Goal: Task Accomplishment & Management: Manage account settings

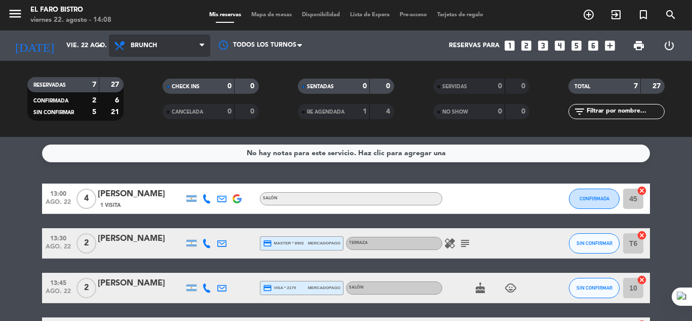
click at [202, 43] on icon at bounding box center [202, 46] width 5 height 8
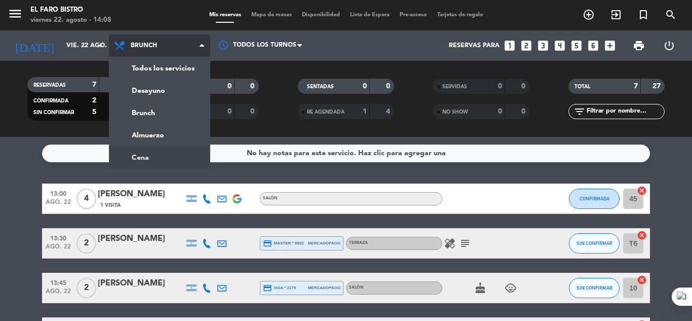
click at [159, 153] on ng-component "menu El Faro Bistro viernes 22. agosto - 14:08 Mis reservas Mapa de mesas Dispo…" at bounding box center [346, 160] width 692 height 321
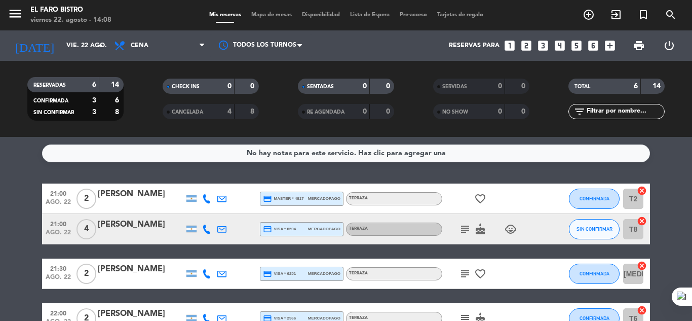
click at [528, 47] on icon "looks_two" at bounding box center [526, 45] width 13 height 13
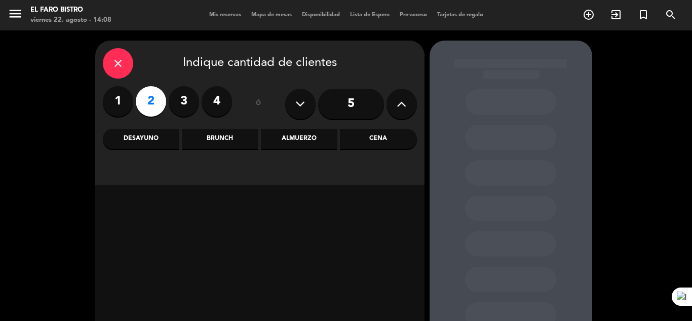
click at [376, 137] on div "Cena" at bounding box center [378, 139] width 76 height 20
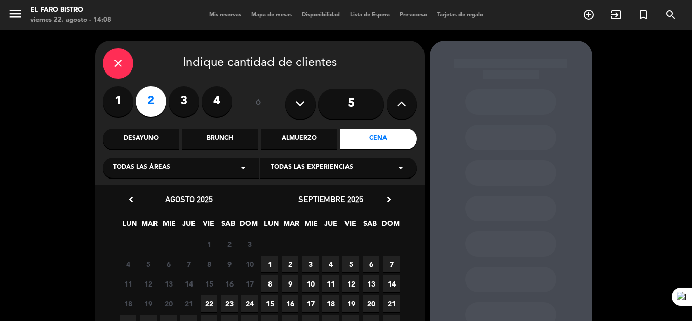
click at [213, 300] on span "22" at bounding box center [209, 303] width 17 height 17
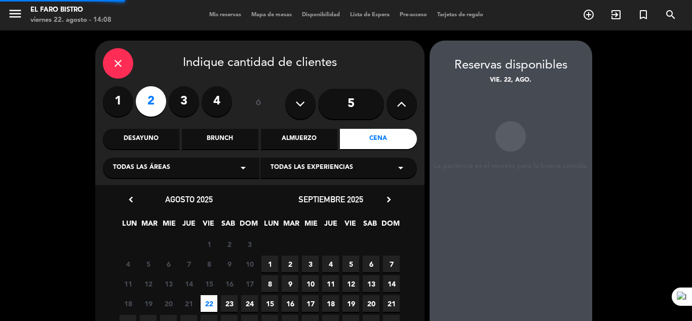
scroll to position [41, 0]
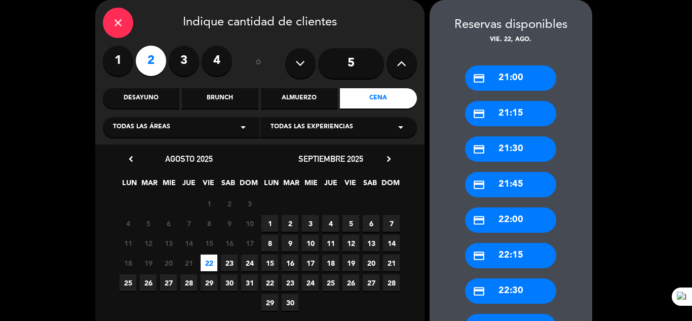
click at [498, 77] on div "credit_card 21:00" at bounding box center [510, 77] width 91 height 25
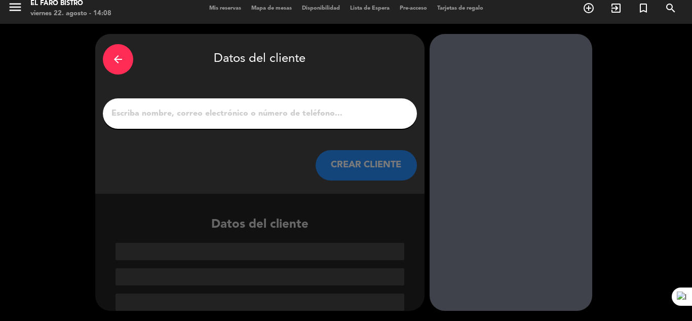
click at [183, 111] on input "1" at bounding box center [259, 113] width 299 height 14
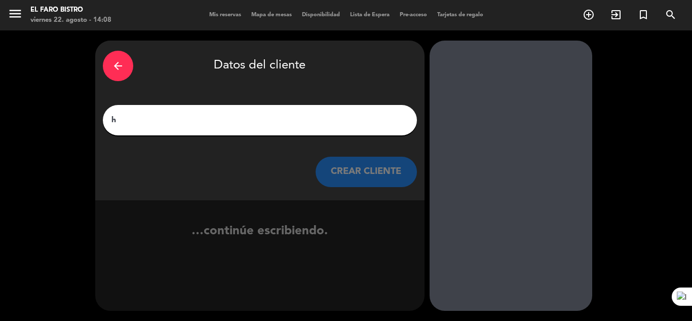
scroll to position [0, 0]
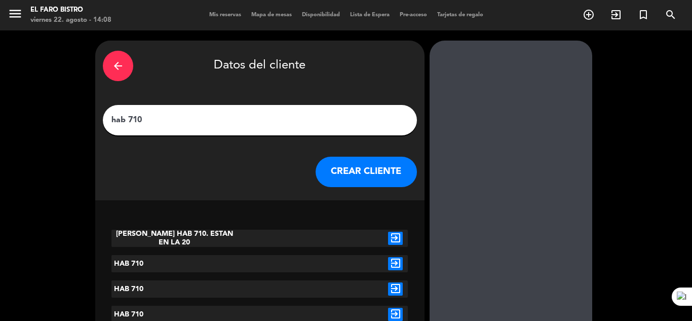
click at [126, 119] on input "hab 710" at bounding box center [259, 120] width 299 height 14
type input "HAB 710"
click at [367, 177] on button "CREAR CLIENTE" at bounding box center [366, 171] width 101 height 30
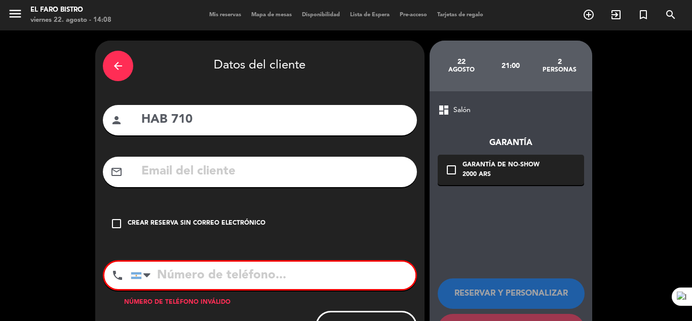
scroll to position [45, 0]
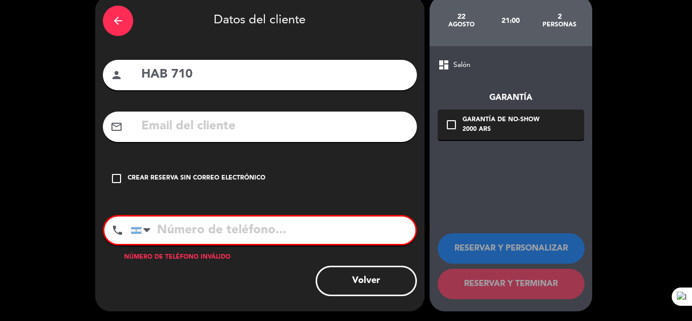
click at [218, 173] on div "Crear reserva sin correo electrónico" at bounding box center [197, 178] width 138 height 10
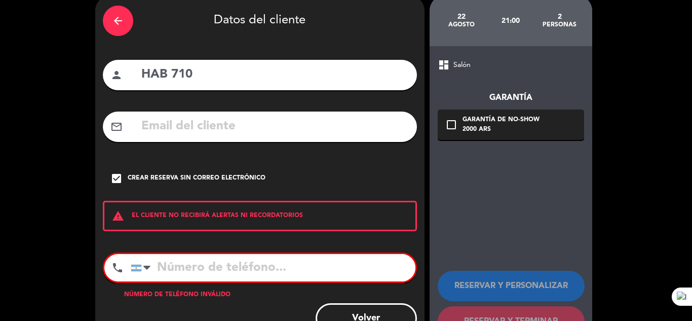
scroll to position [83, 0]
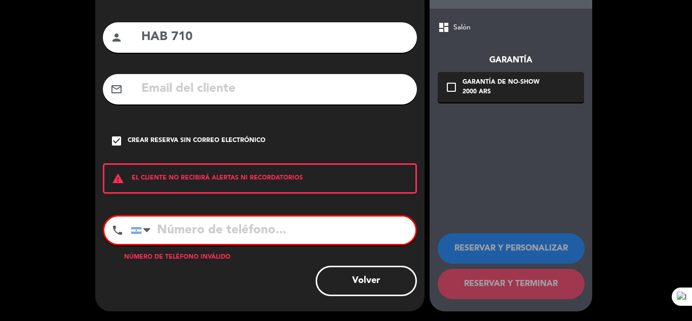
click at [233, 232] on input "tel" at bounding box center [273, 229] width 285 height 27
click at [390, 275] on button "Volver" at bounding box center [366, 280] width 101 height 30
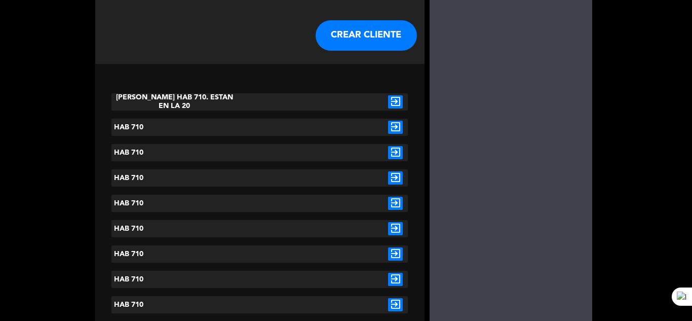
scroll to position [113, 0]
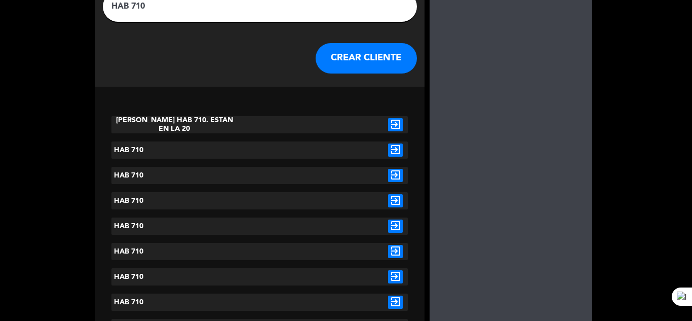
click at [197, 201] on div "HAB 710" at bounding box center [173, 200] width 124 height 17
click at [394, 200] on icon "exit_to_app" at bounding box center [395, 200] width 15 height 13
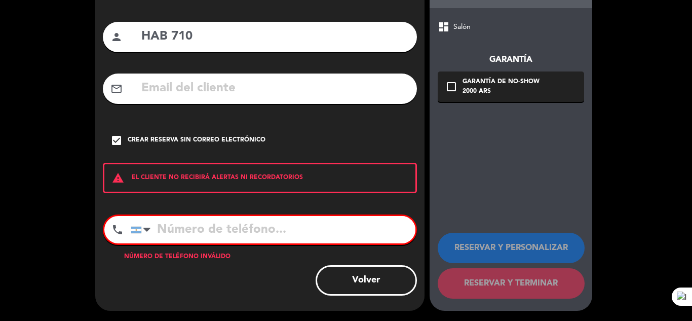
scroll to position [83, 0]
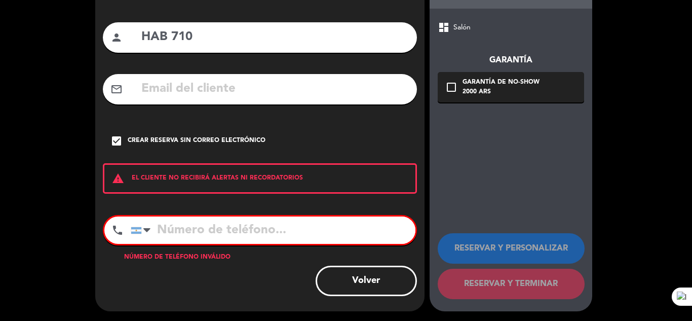
click at [162, 228] on input "tel" at bounding box center [273, 229] width 285 height 27
type input "1"
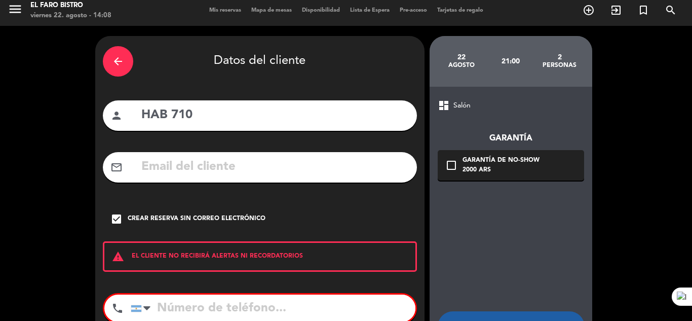
scroll to position [0, 0]
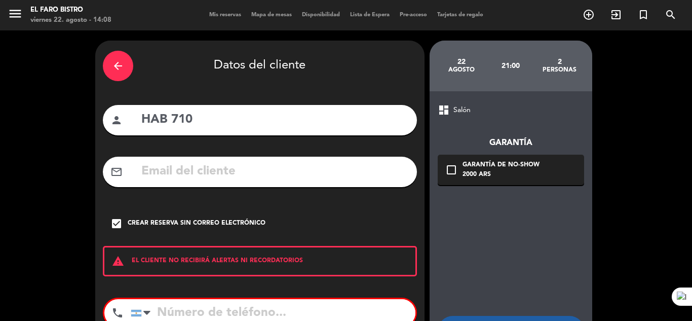
click at [450, 112] on div "dashboard Salón" at bounding box center [511, 110] width 146 height 12
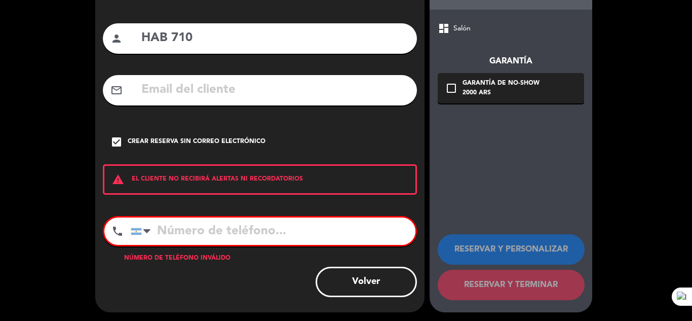
scroll to position [83, 0]
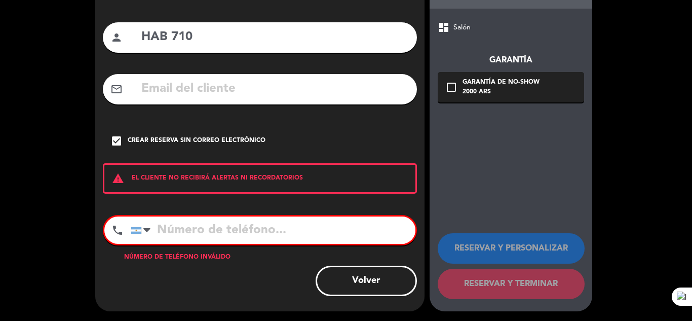
click at [366, 280] on button "Volver" at bounding box center [366, 280] width 101 height 30
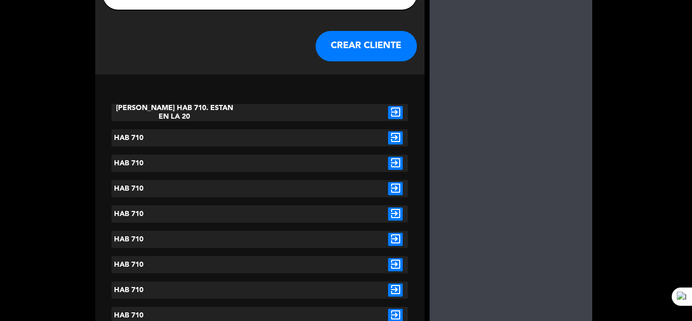
scroll to position [63, 0]
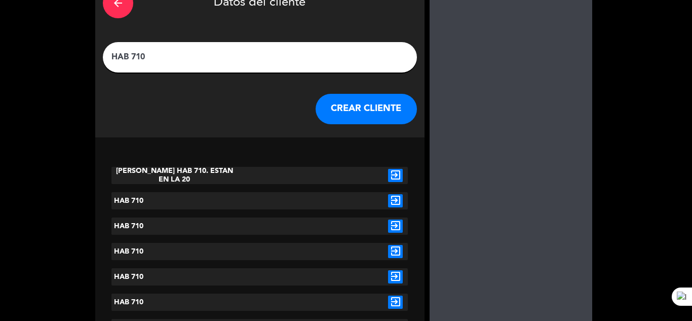
click at [360, 105] on button "CREAR CLIENTE" at bounding box center [366, 109] width 101 height 30
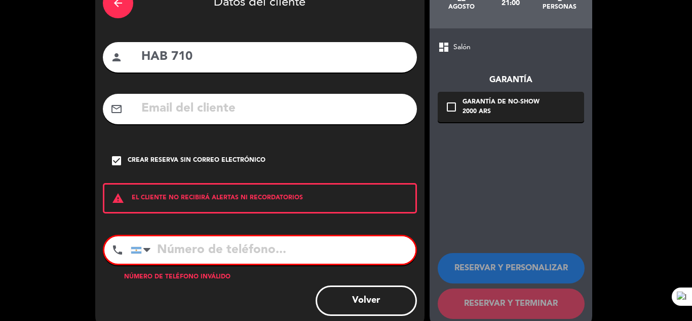
click at [166, 253] on input "tel" at bounding box center [273, 249] width 285 height 27
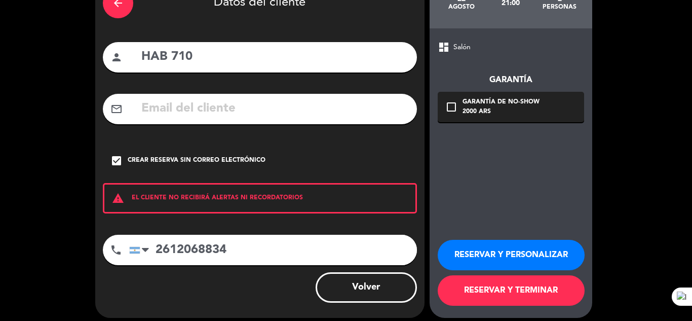
scroll to position [70, 0]
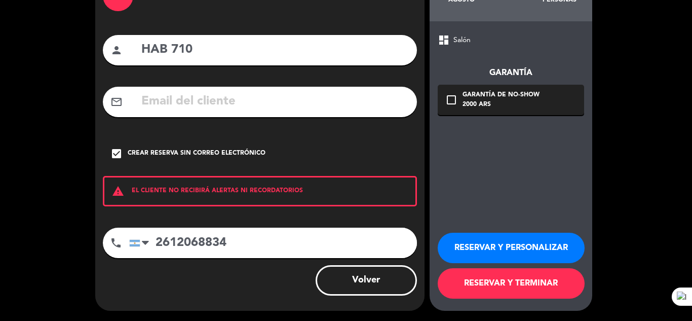
type input "2612068834"
click at [487, 279] on button "RESERVAR Y TERMINAR" at bounding box center [511, 283] width 147 height 30
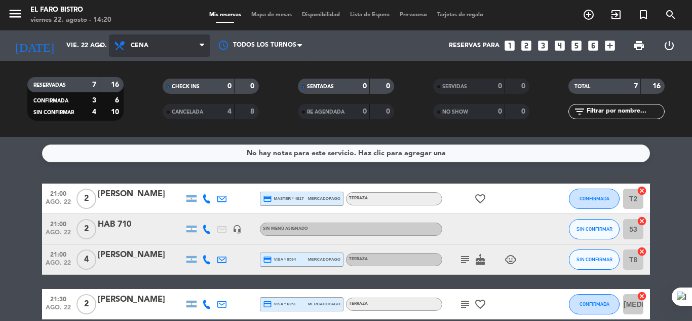
click at [203, 44] on icon at bounding box center [202, 46] width 5 height 8
click at [160, 109] on div "menu El Faro Bistro viernes 22. agosto - 14:20 Mis reservas Mapa de mesas Dispo…" at bounding box center [346, 68] width 692 height 137
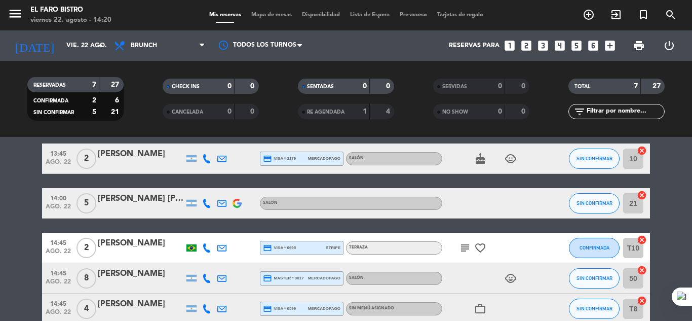
scroll to position [152, 0]
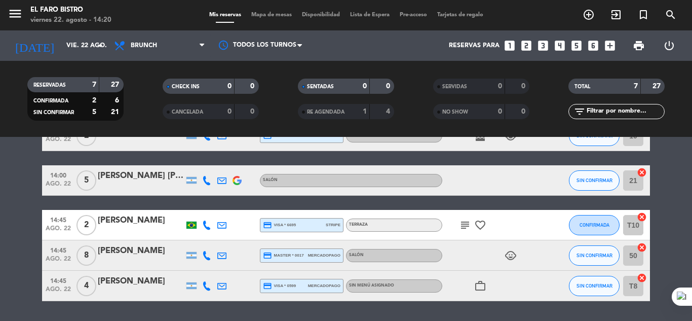
click at [147, 173] on div "[PERSON_NAME] [PERSON_NAME]" at bounding box center [141, 175] width 86 height 13
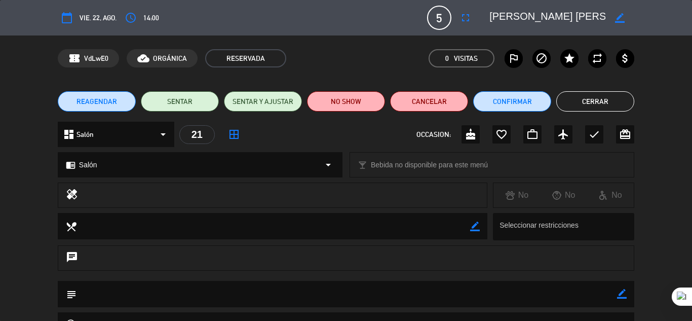
click at [437, 15] on span "5" at bounding box center [439, 18] width 24 height 24
click at [464, 15] on icon "fullscreen" at bounding box center [465, 18] width 12 height 12
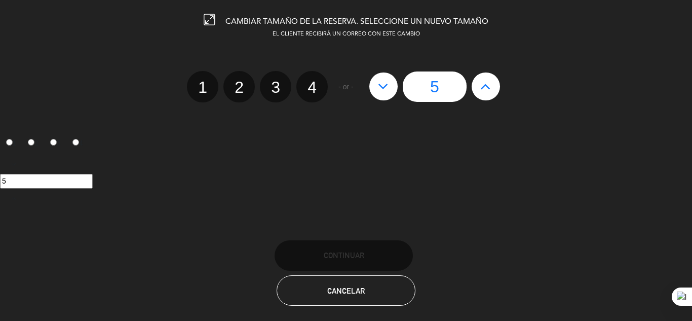
click at [386, 89] on icon at bounding box center [383, 86] width 11 height 16
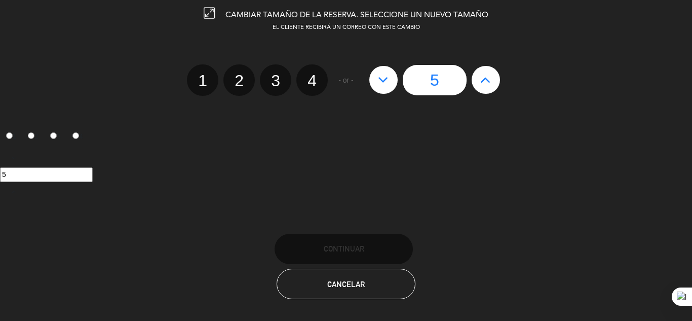
click at [385, 81] on icon at bounding box center [383, 79] width 11 height 16
click at [383, 76] on icon at bounding box center [383, 79] width 11 height 16
click at [382, 77] on icon at bounding box center [383, 79] width 11 height 16
click at [314, 75] on label "4" at bounding box center [311, 79] width 31 height 31
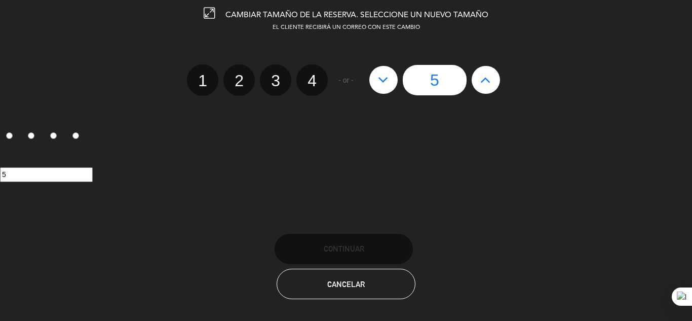
click at [314, 75] on input "4" at bounding box center [310, 71] width 7 height 7
radio input "true"
radio input "false"
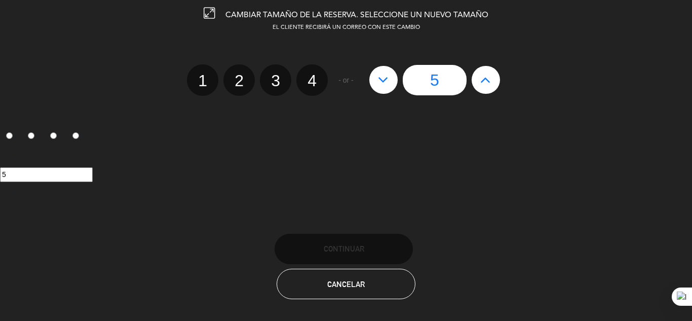
radio input "false"
radio input "true"
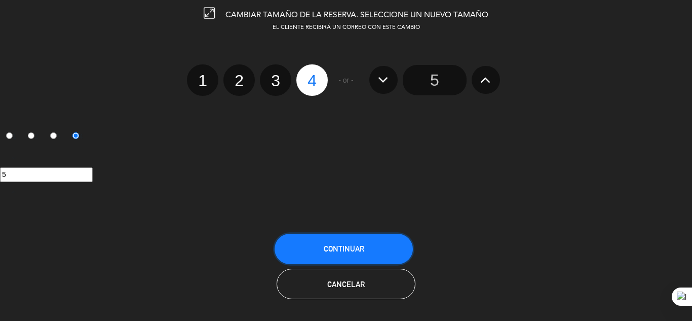
click at [341, 243] on button "Continuar" at bounding box center [343, 248] width 138 height 30
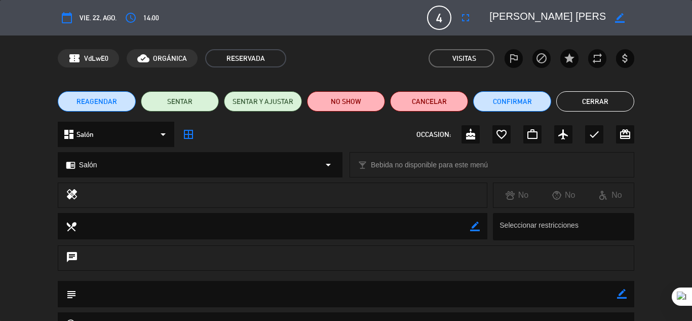
click at [589, 98] on button "Cerrar" at bounding box center [595, 101] width 78 height 20
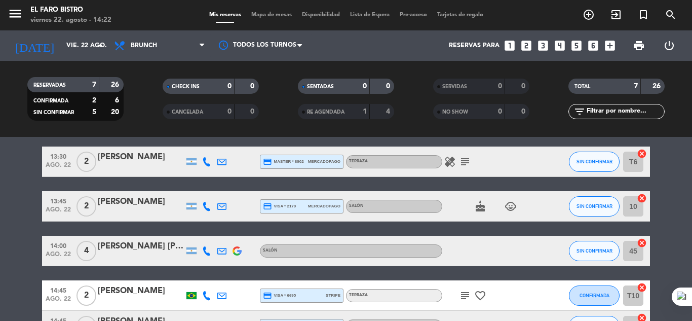
scroll to position [31, 0]
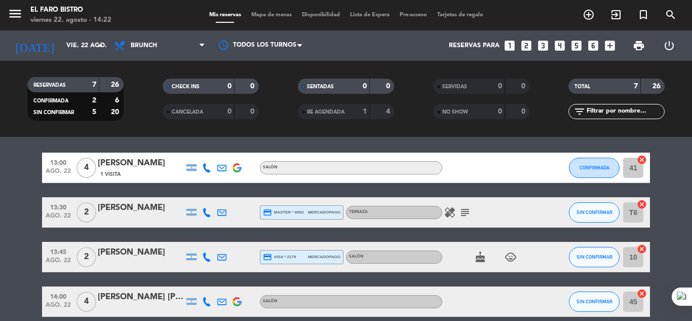
click at [467, 208] on icon "subject" at bounding box center [465, 212] width 12 height 12
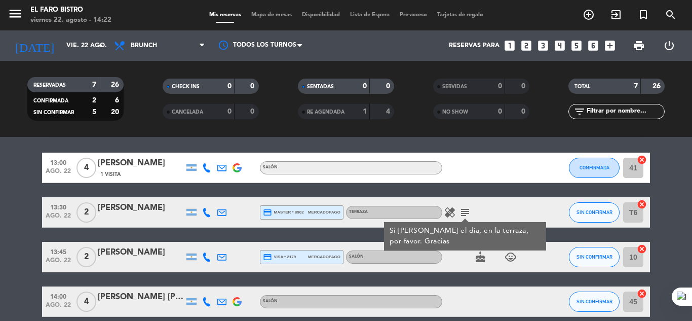
click at [467, 208] on icon "subject" at bounding box center [465, 212] width 12 height 12
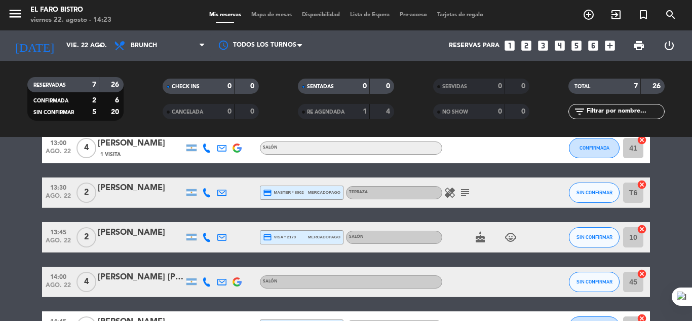
scroll to position [101, 0]
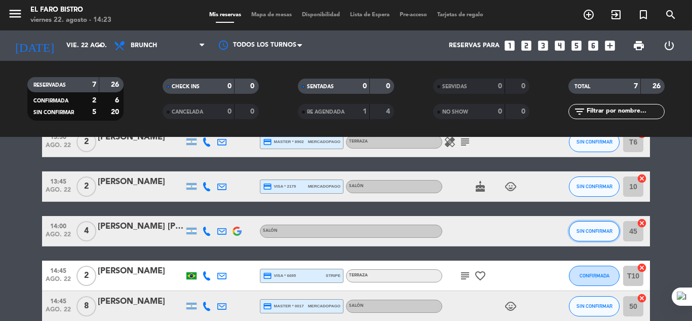
click at [599, 233] on span "SIN CONFIRMAR" at bounding box center [594, 231] width 36 height 6
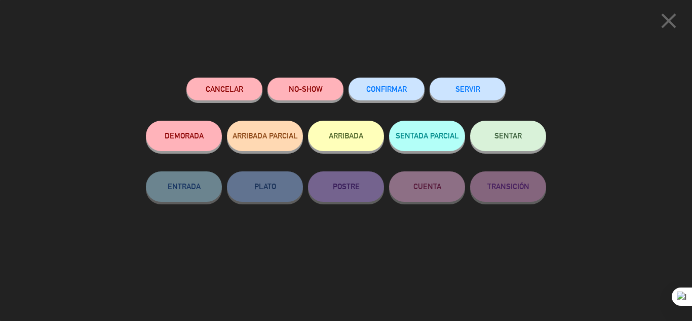
click at [482, 87] on button "SERVIR" at bounding box center [467, 88] width 76 height 23
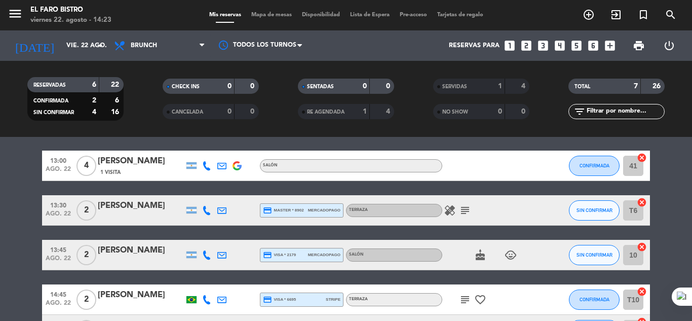
scroll to position [51, 0]
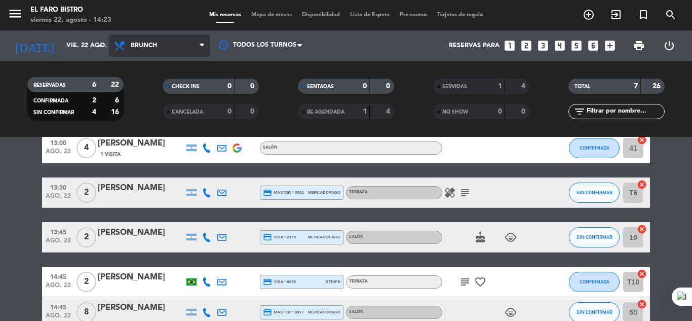
click at [202, 48] on icon at bounding box center [202, 46] width 5 height 8
click at [159, 138] on ng-component "menu El Faro Bistro viernes 22. agosto - 14:23 Mis reservas Mapa de mesas Dispo…" at bounding box center [346, 160] width 692 height 321
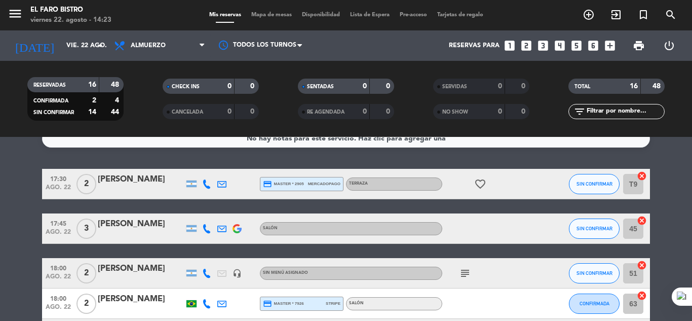
scroll to position [0, 0]
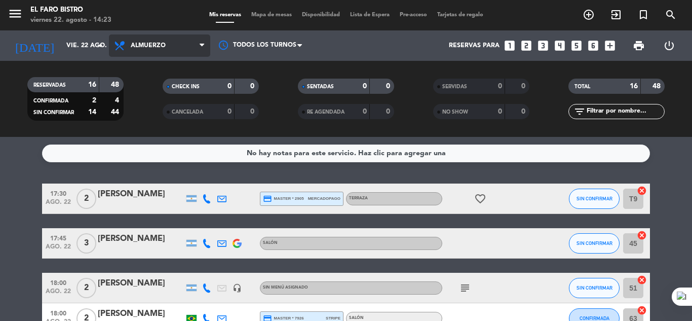
click at [202, 46] on icon at bounding box center [202, 46] width 5 height 8
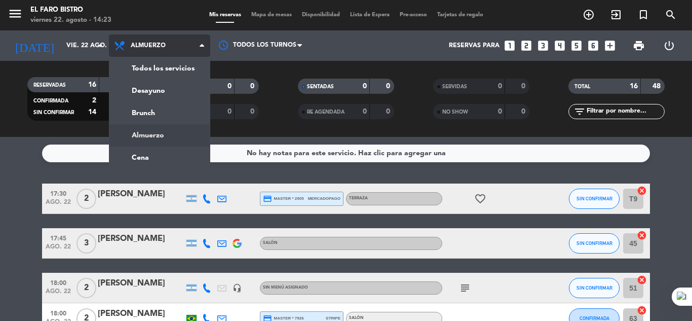
click at [150, 136] on div "menu El Faro Bistro viernes 22. agosto - 14:23 Mis reservas Mapa de mesas Dispo…" at bounding box center [346, 68] width 692 height 137
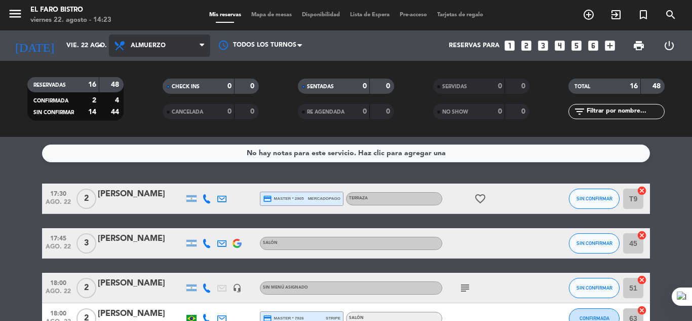
click at [199, 45] on span "Almuerzo" at bounding box center [159, 45] width 101 height 22
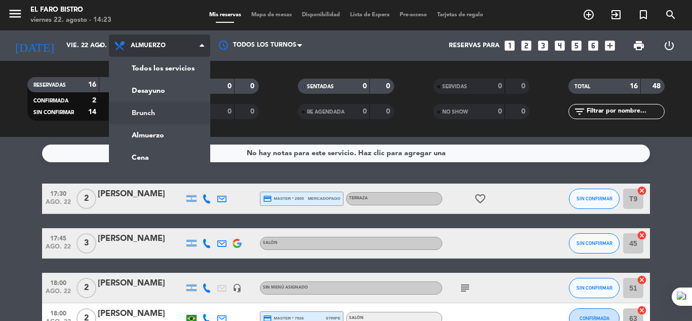
click at [157, 110] on div "menu El Faro Bistro viernes 22. agosto - 14:23 Mis reservas Mapa de mesas Dispo…" at bounding box center [346, 68] width 692 height 137
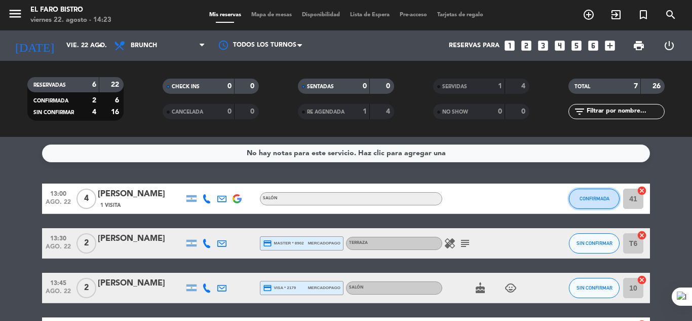
click at [595, 195] on button "CONFIRMADA" at bounding box center [594, 198] width 51 height 20
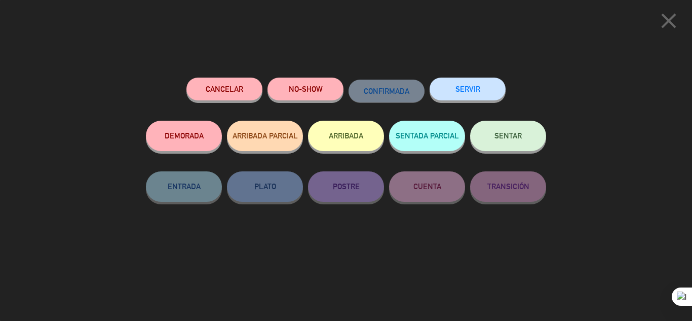
click at [506, 131] on button "SENTAR" at bounding box center [508, 136] width 76 height 30
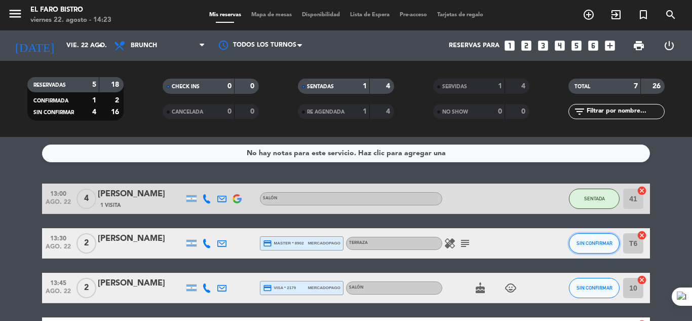
click at [599, 238] on button "SIN CONFIRMAR" at bounding box center [594, 243] width 51 height 20
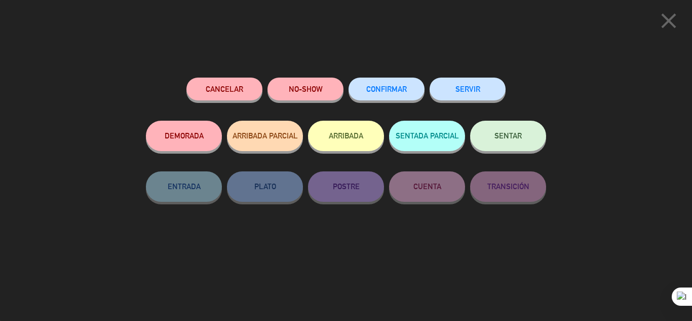
click at [507, 133] on span "SENTAR" at bounding box center [507, 135] width 27 height 9
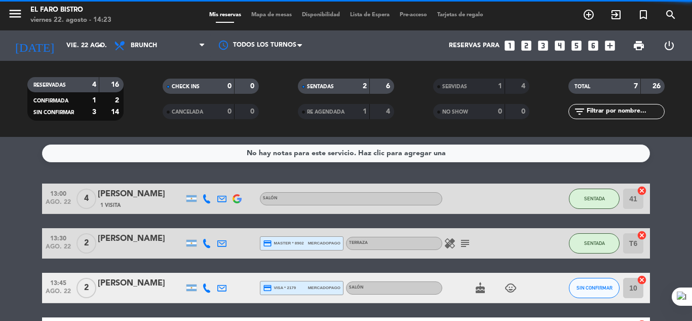
scroll to position [51, 0]
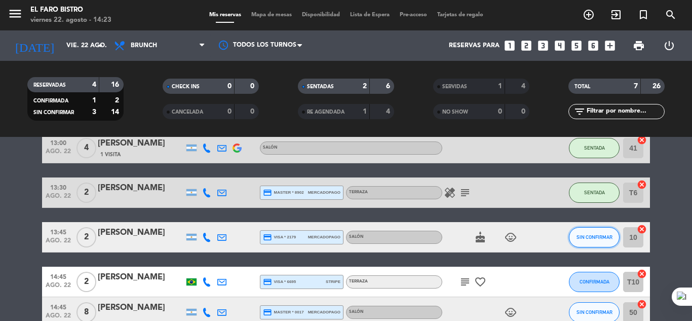
click at [590, 236] on span "SIN CONFIRMAR" at bounding box center [594, 237] width 36 height 6
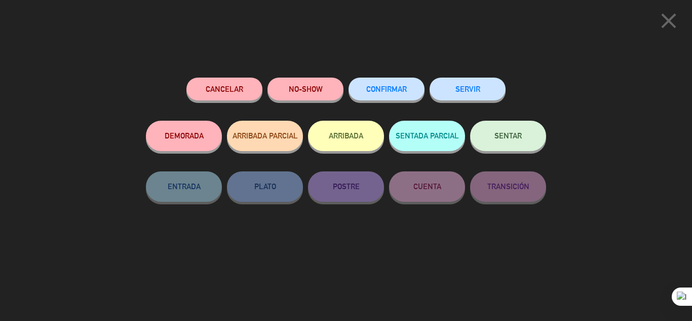
click at [515, 130] on button "SENTAR" at bounding box center [508, 136] width 76 height 30
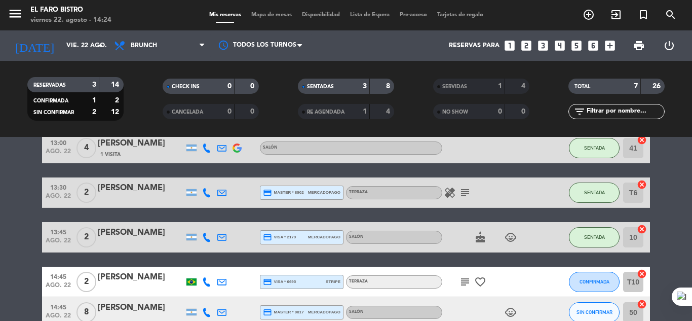
scroll to position [101, 0]
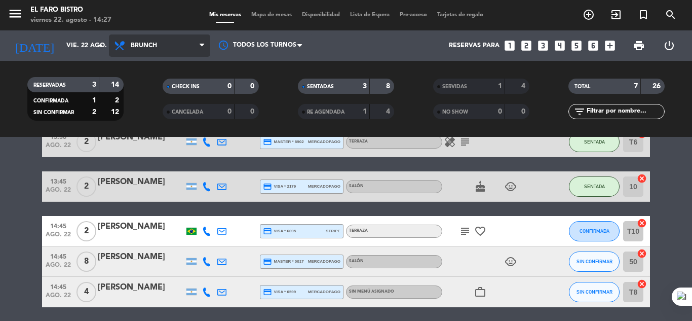
click at [202, 45] on icon at bounding box center [202, 46] width 5 height 8
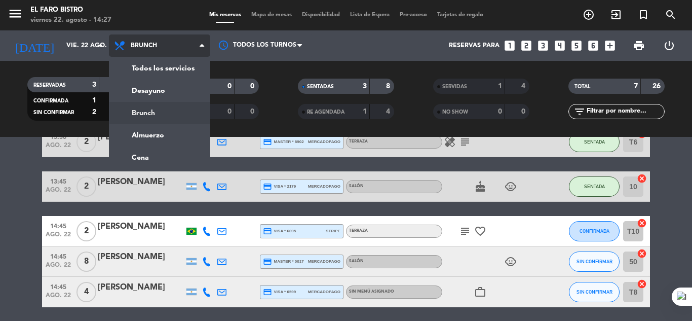
click at [155, 111] on div "menu El Faro Bistro viernes 22. agosto - 14:27 Mis reservas Mapa de mesas Dispo…" at bounding box center [346, 68] width 692 height 137
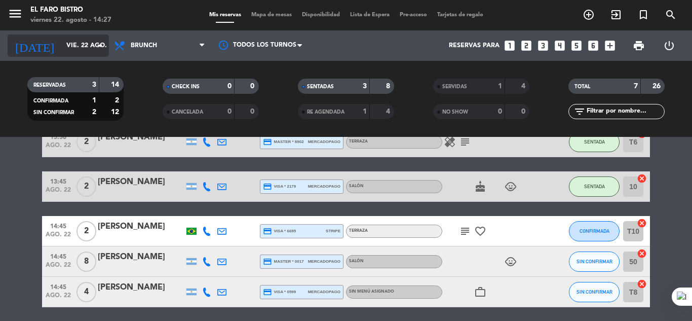
click at [100, 45] on icon "arrow_drop_down" at bounding box center [100, 46] width 12 height 12
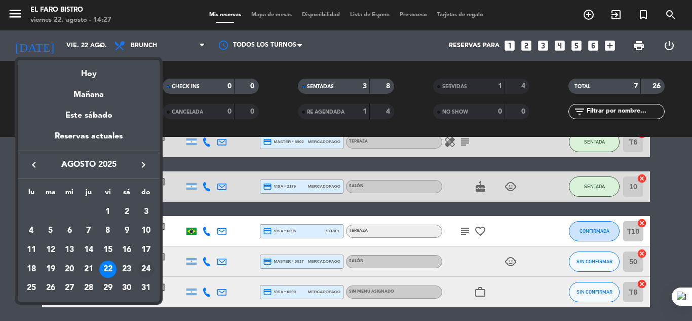
click at [143, 268] on div "24" at bounding box center [145, 268] width 17 height 17
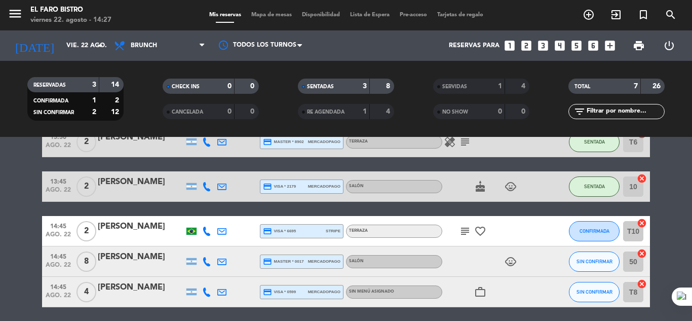
type input "dom. 24 ago."
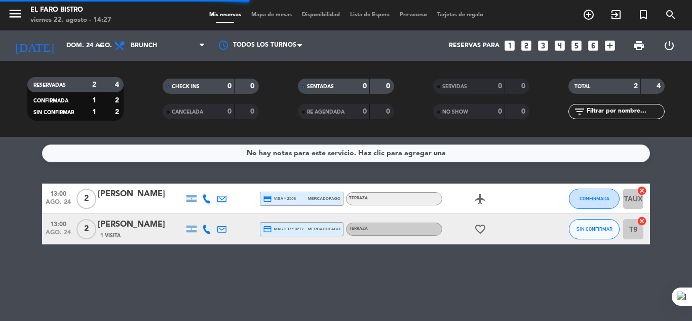
scroll to position [0, 0]
click at [559, 45] on icon "looks_4" at bounding box center [559, 45] width 13 height 13
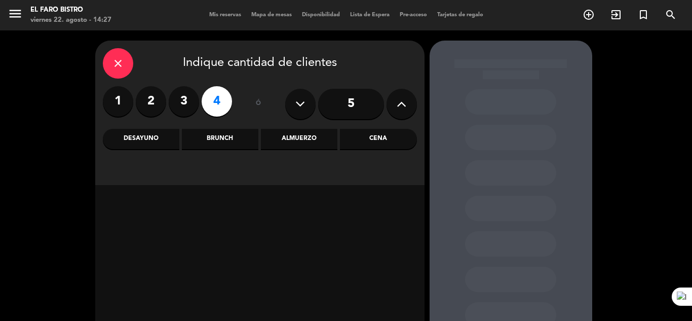
click at [230, 140] on div "Brunch" at bounding box center [220, 139] width 76 height 20
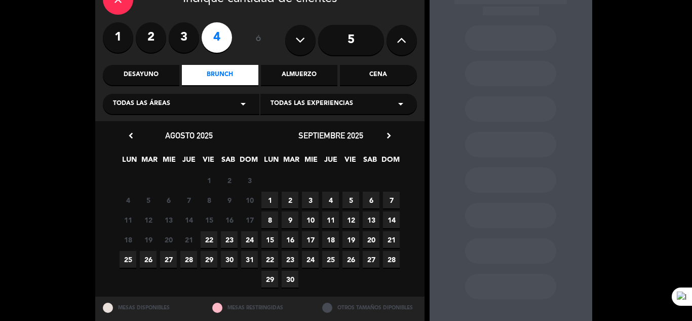
scroll to position [42, 0]
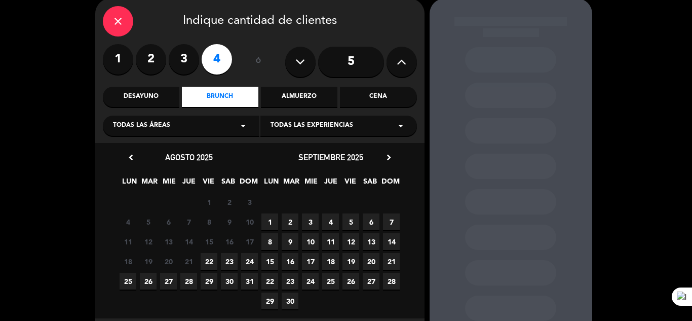
click at [249, 260] on span "24" at bounding box center [249, 261] width 17 height 17
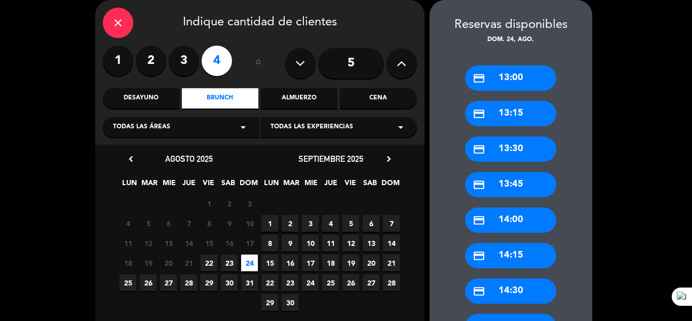
click at [508, 107] on div "credit_card 13:15" at bounding box center [510, 113] width 91 height 25
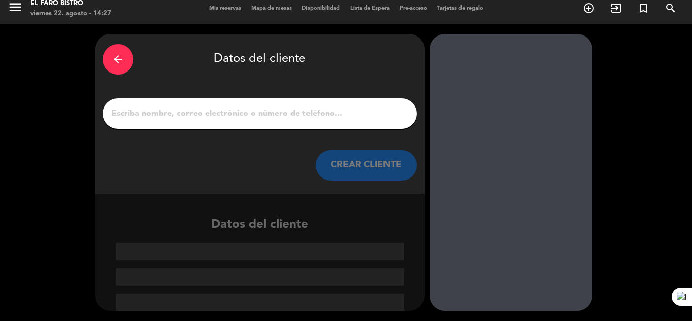
click at [243, 111] on input "1" at bounding box center [259, 113] width 299 height 14
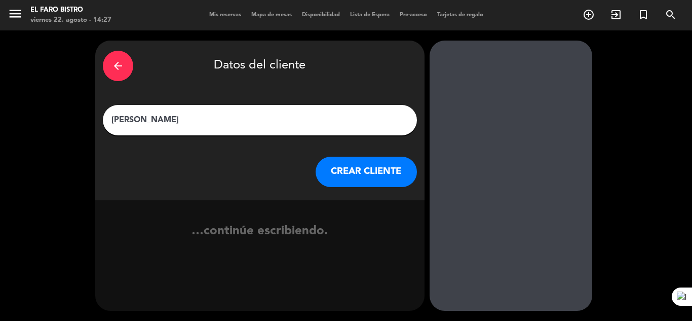
type input "[PERSON_NAME]"
click at [360, 169] on button "CREAR CLIENTE" at bounding box center [366, 171] width 101 height 30
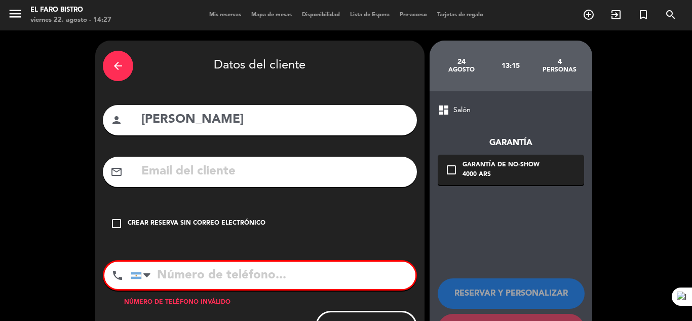
click at [120, 222] on icon "check_box_outline_blank" at bounding box center [116, 223] width 12 height 12
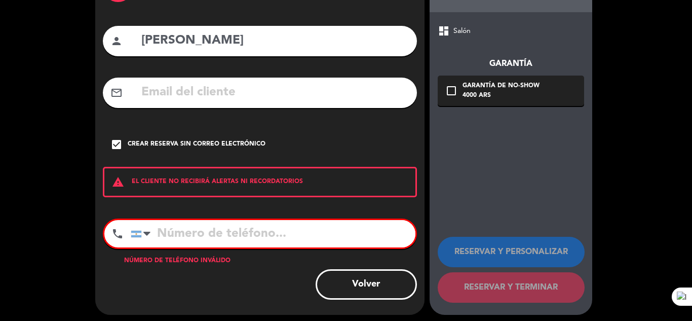
scroll to position [83, 0]
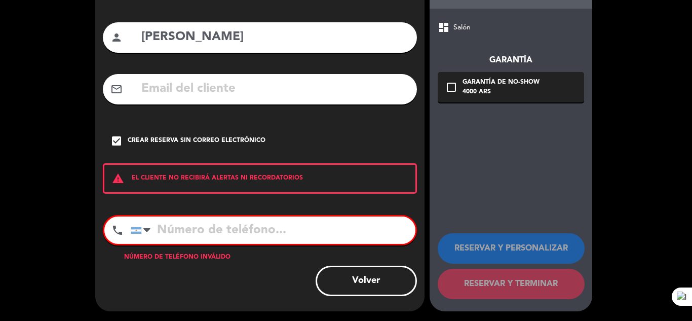
click at [263, 233] on input "tel" at bounding box center [273, 229] width 285 height 27
type input "26102068835"
click at [257, 284] on div "Volver" at bounding box center [260, 280] width 314 height 30
click at [200, 253] on div "Número de teléfono inválido" at bounding box center [260, 257] width 314 height 10
click at [377, 283] on button "Volver" at bounding box center [366, 280] width 101 height 30
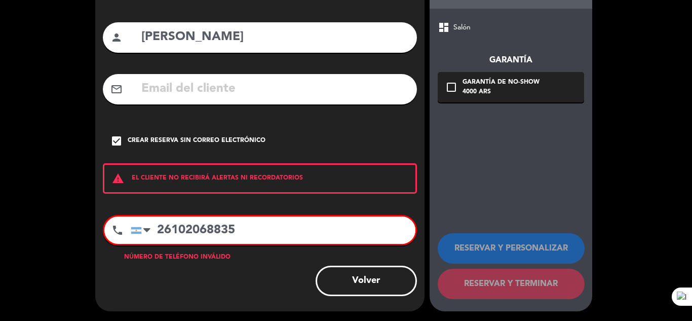
scroll to position [0, 0]
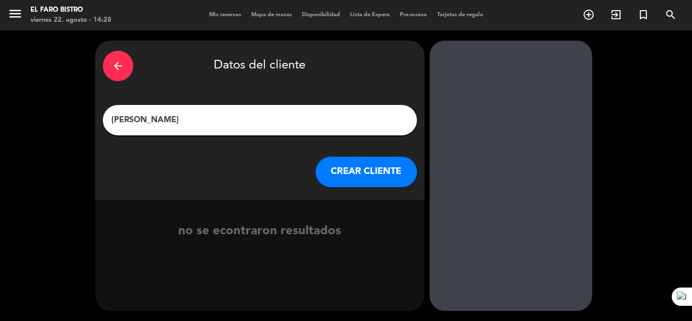
click at [359, 169] on button "CREAR CLIENTE" at bounding box center [366, 171] width 101 height 30
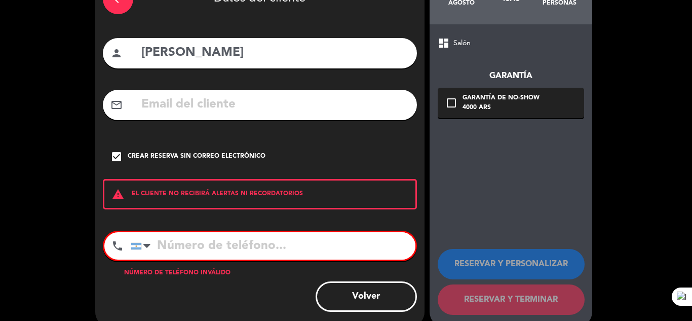
scroll to position [83, 0]
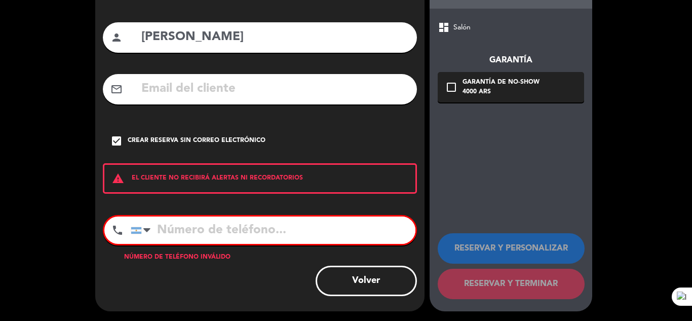
click at [194, 232] on input "tel" at bounding box center [273, 229] width 285 height 27
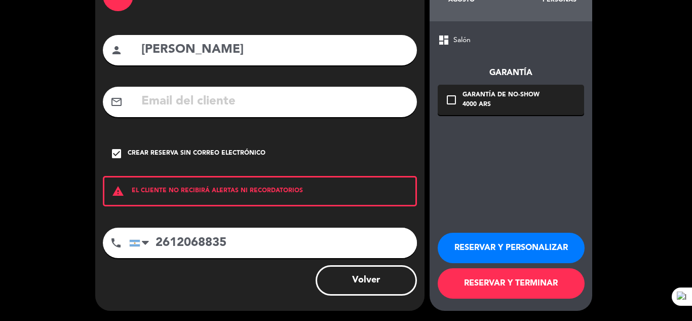
type input "2612068835"
click at [475, 280] on button "RESERVAR Y TERMINAR" at bounding box center [511, 283] width 147 height 30
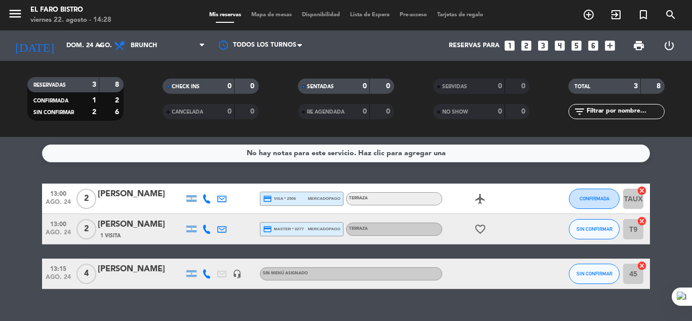
click at [136, 271] on div "[PERSON_NAME]" at bounding box center [141, 268] width 86 height 13
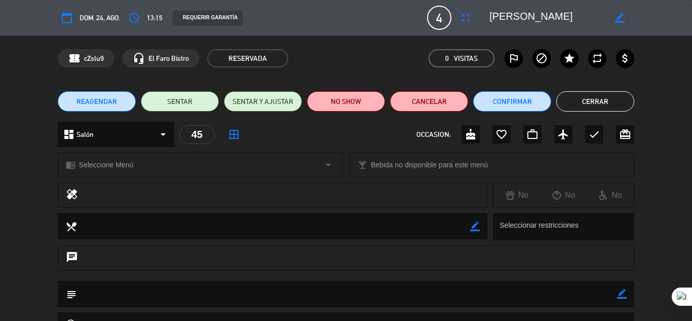
click at [627, 294] on div "subject border_color" at bounding box center [346, 294] width 576 height 26
click at [622, 295] on icon "border_color" at bounding box center [622, 294] width 10 height 10
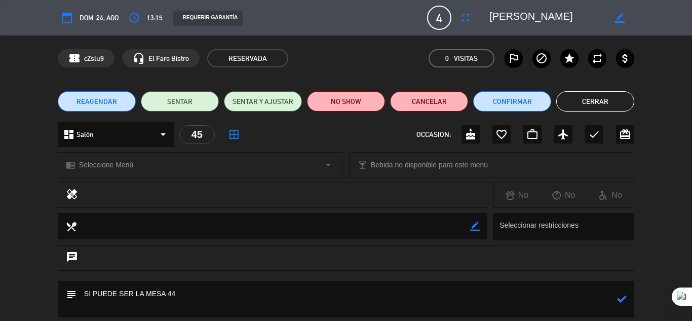
click at [626, 298] on icon at bounding box center [622, 299] width 10 height 10
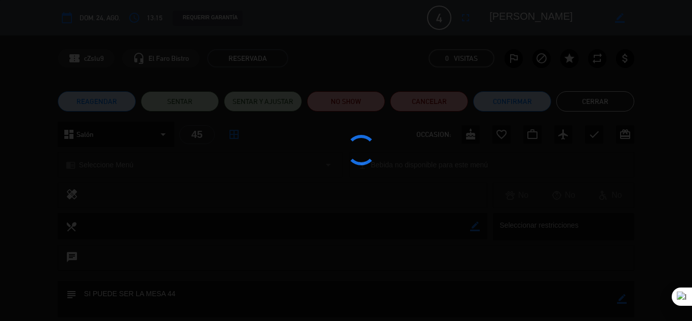
type textarea "SI PUEDE SER LA MESA 44"
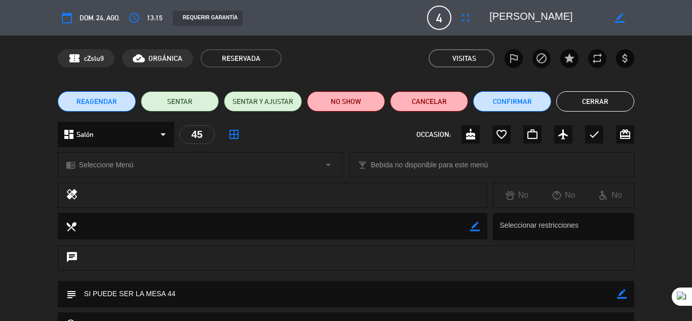
click at [594, 97] on button "Cerrar" at bounding box center [595, 101] width 78 height 20
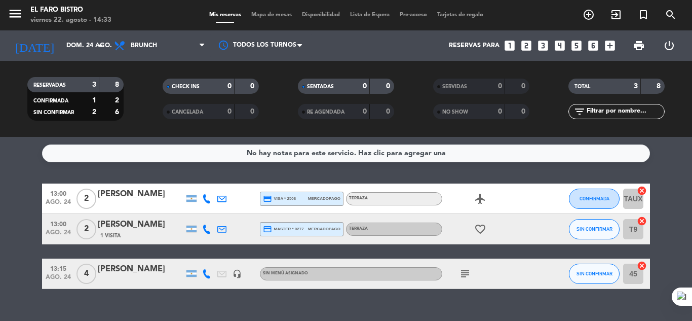
click at [471, 270] on span "subject" at bounding box center [464, 273] width 15 height 12
click at [463, 273] on icon "subject" at bounding box center [465, 273] width 12 height 12
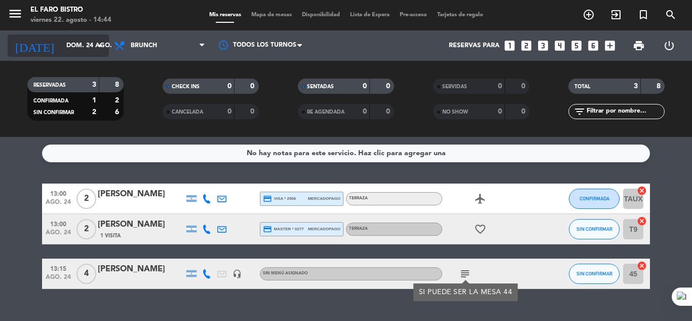
click at [103, 48] on icon "arrow_drop_down" at bounding box center [100, 46] width 12 height 12
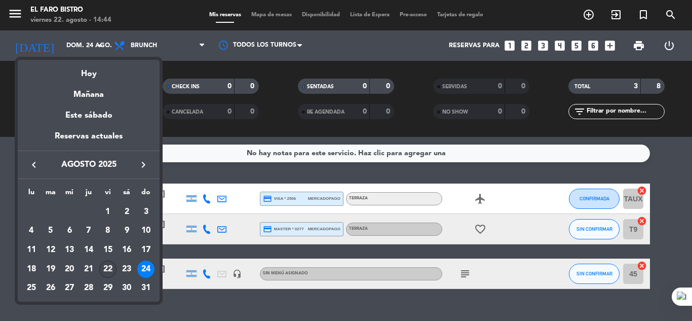
click at [112, 270] on div "22" at bounding box center [107, 268] width 17 height 17
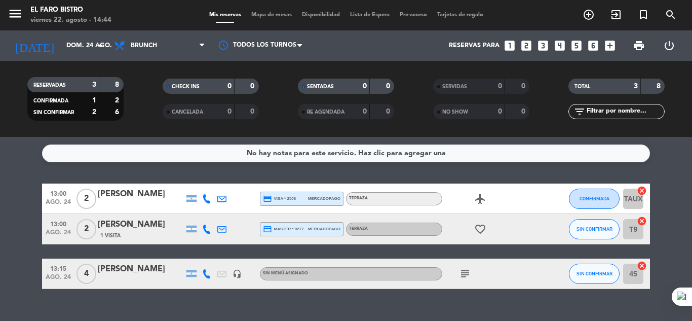
type input "vie. 22 ago."
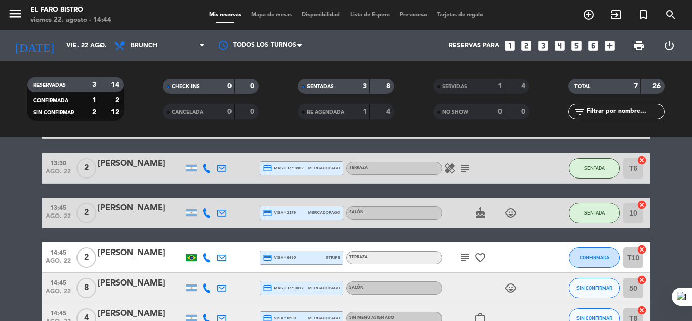
scroll to position [101, 0]
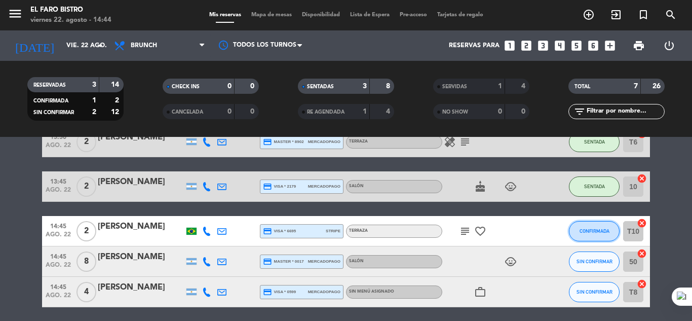
click at [591, 230] on span "CONFIRMADA" at bounding box center [594, 231] width 30 height 6
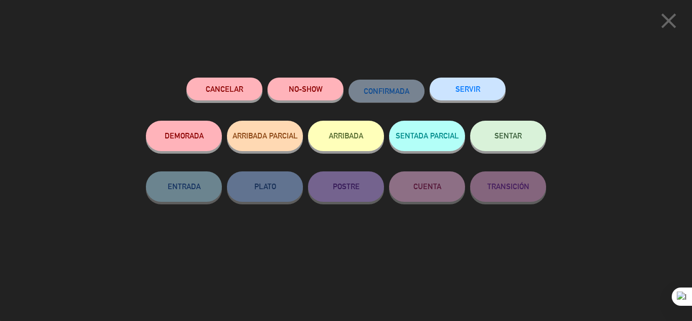
click at [518, 133] on span "SENTAR" at bounding box center [507, 135] width 27 height 9
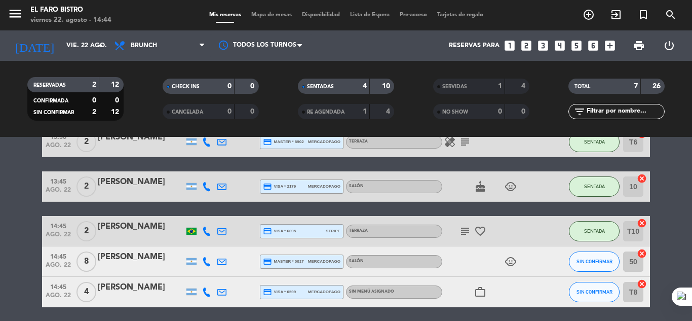
click at [514, 262] on icon "child_care" at bounding box center [510, 261] width 12 height 12
click at [484, 292] on icon "work_outline" at bounding box center [480, 292] width 12 height 12
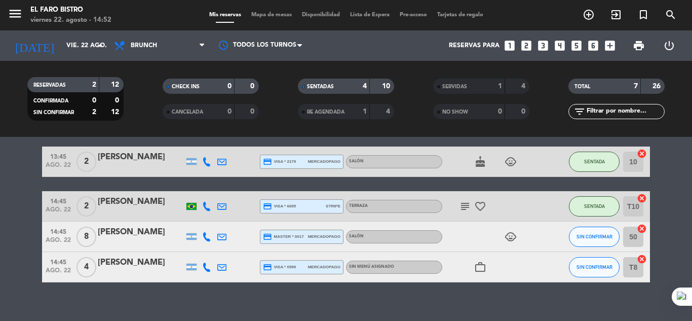
scroll to position [138, 0]
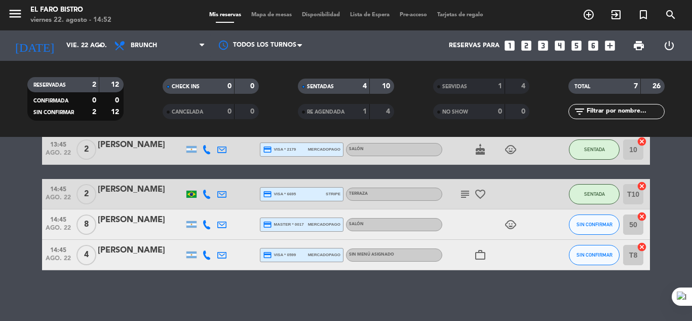
click at [134, 250] on div "[PERSON_NAME]" at bounding box center [141, 250] width 86 height 13
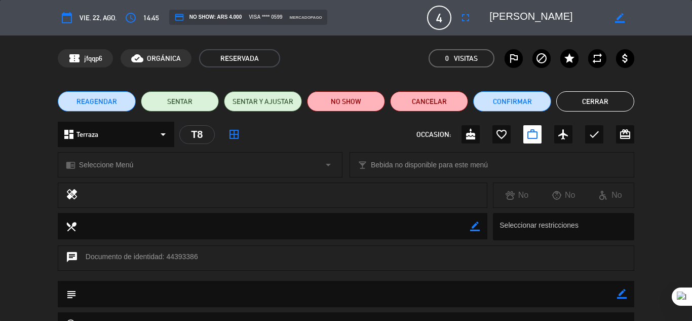
click at [440, 16] on span "4" at bounding box center [439, 18] width 24 height 24
click at [458, 16] on button "fullscreen" at bounding box center [465, 18] width 18 height 18
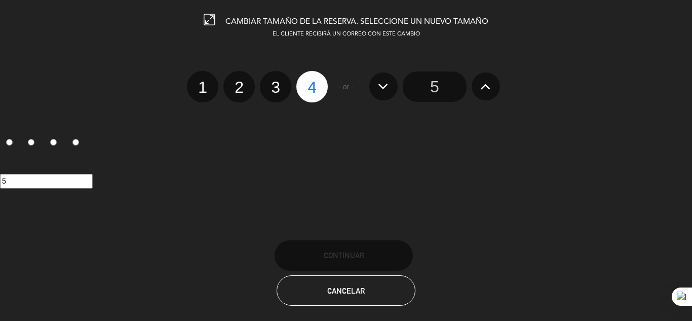
click at [274, 87] on label "3" at bounding box center [275, 86] width 31 height 31
click at [274, 82] on input "3" at bounding box center [274, 78] width 7 height 7
radio input "true"
radio input "false"
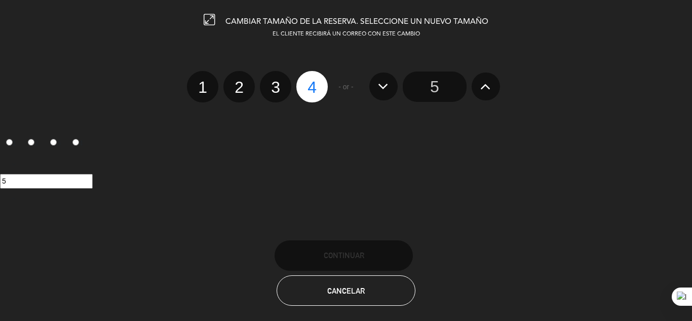
radio input "false"
radio input "true"
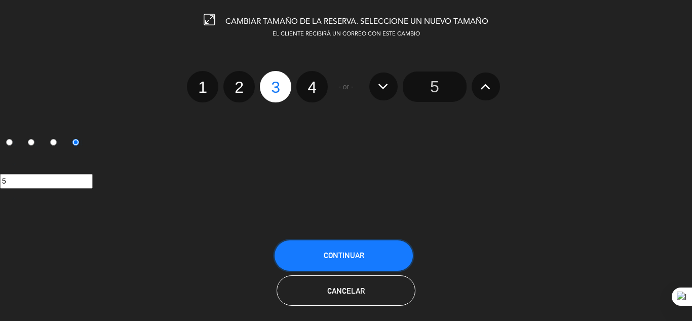
click at [351, 249] on button "Continuar" at bounding box center [343, 255] width 138 height 30
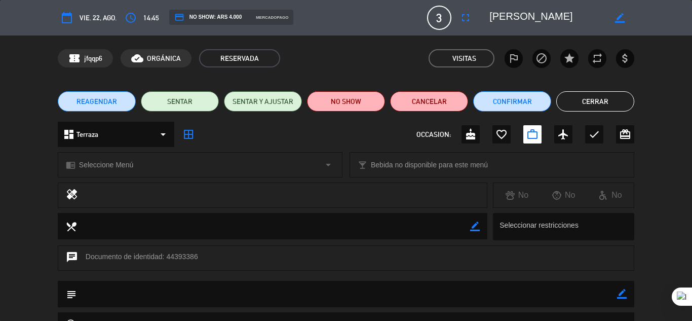
click at [593, 96] on button "Cerrar" at bounding box center [595, 101] width 78 height 20
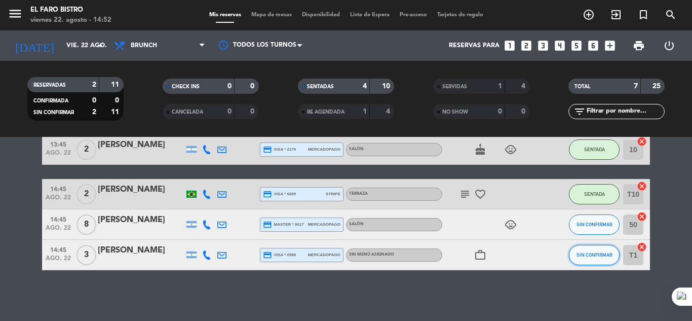
click at [597, 250] on button "SIN CONFIRMAR" at bounding box center [594, 255] width 51 height 20
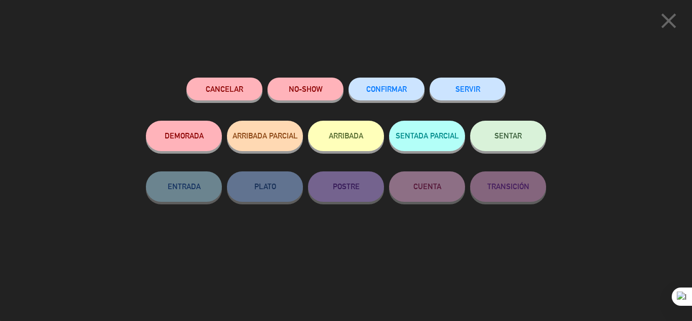
click at [507, 132] on button "SENTAR" at bounding box center [508, 136] width 76 height 30
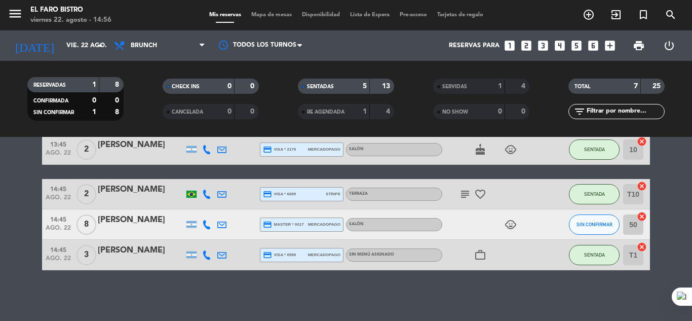
click at [136, 221] on div "[PERSON_NAME]" at bounding box center [141, 219] width 86 height 13
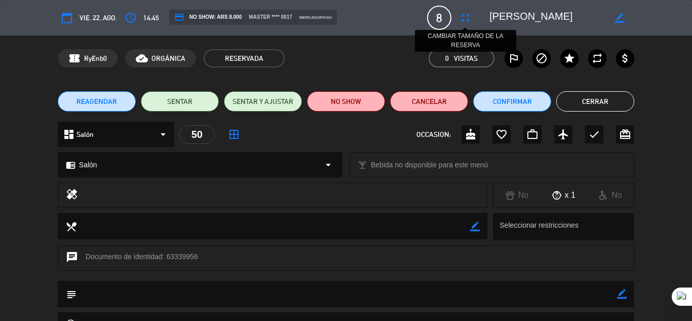
click at [462, 15] on icon "fullscreen" at bounding box center [465, 18] width 12 height 12
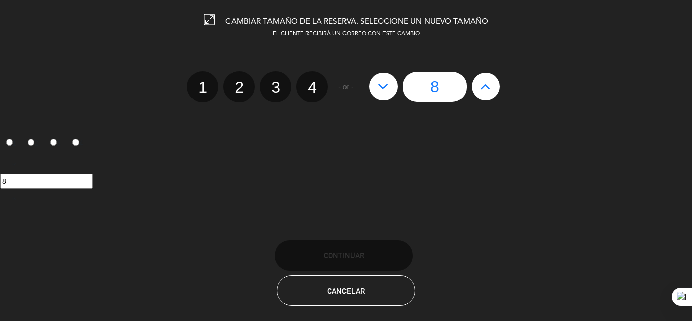
click at [488, 88] on icon at bounding box center [485, 86] width 11 height 16
type input "9"
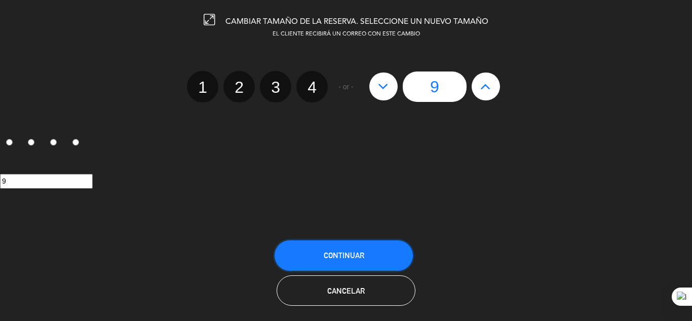
click at [360, 257] on span "Continuar" at bounding box center [344, 255] width 41 height 9
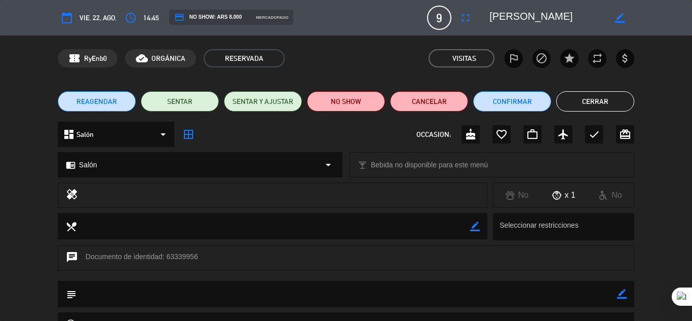
click at [587, 97] on button "Cerrar" at bounding box center [595, 101] width 78 height 20
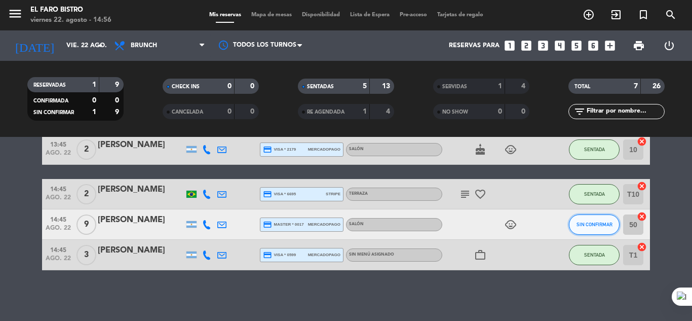
click at [597, 222] on span "SIN CONFIRMAR" at bounding box center [594, 224] width 36 height 6
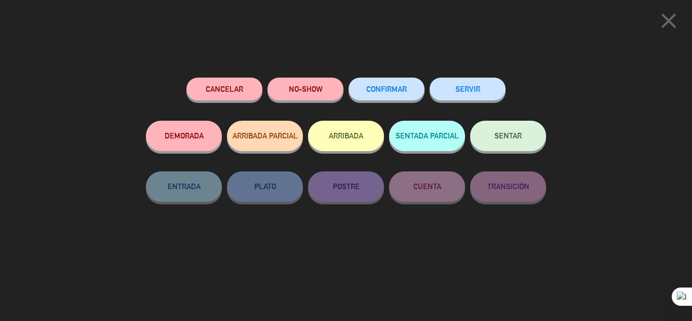
click at [501, 133] on span "SENTAR" at bounding box center [507, 135] width 27 height 9
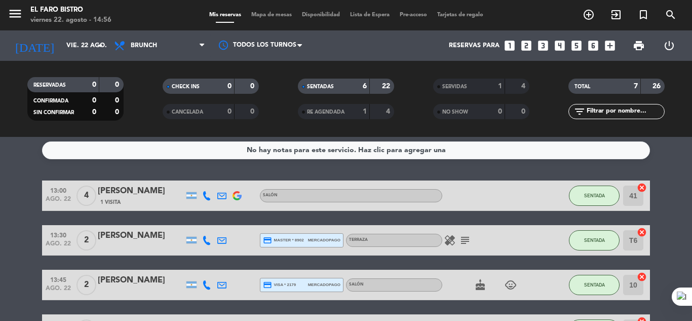
scroll to position [0, 0]
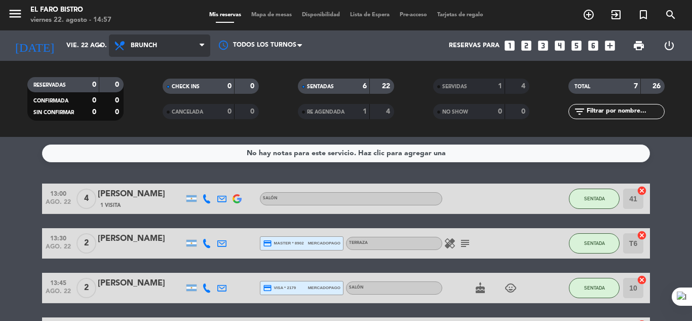
click at [203, 45] on icon at bounding box center [202, 46] width 5 height 8
click at [164, 156] on ng-component "menu El Faro Bistro viernes 22. agosto - 14:57 Mis reservas Mapa de mesas Dispo…" at bounding box center [346, 160] width 692 height 321
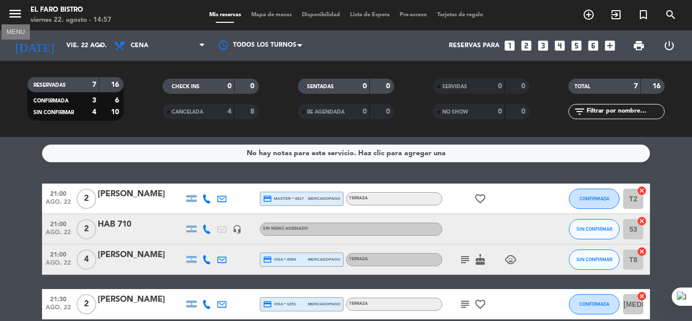
click at [20, 14] on icon "menu" at bounding box center [15, 13] width 15 height 15
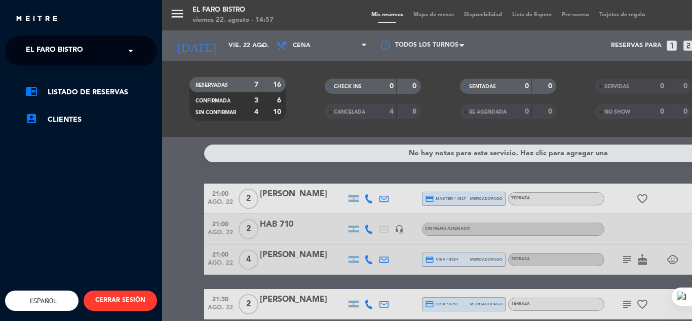
click at [133, 51] on span at bounding box center [133, 50] width 17 height 21
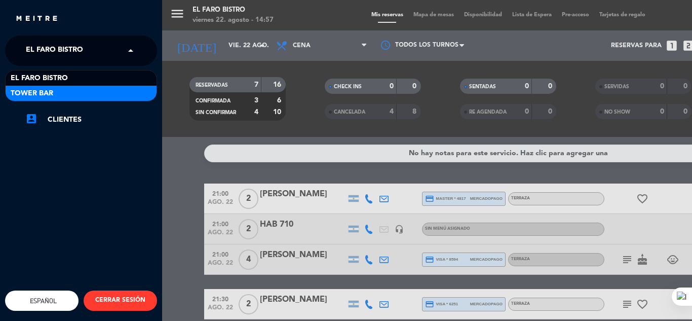
click at [82, 91] on div "Tower Bar" at bounding box center [81, 93] width 151 height 15
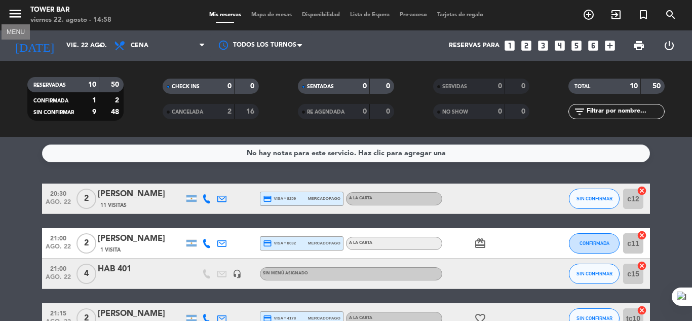
click at [14, 14] on icon "menu" at bounding box center [15, 13] width 15 height 15
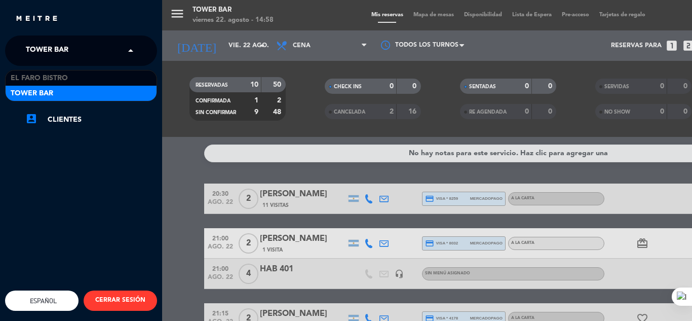
click at [131, 50] on span at bounding box center [133, 50] width 17 height 21
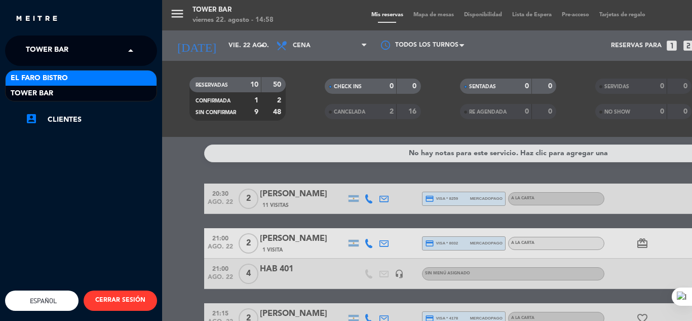
click at [100, 81] on div "El Faro Bistro" at bounding box center [81, 77] width 151 height 15
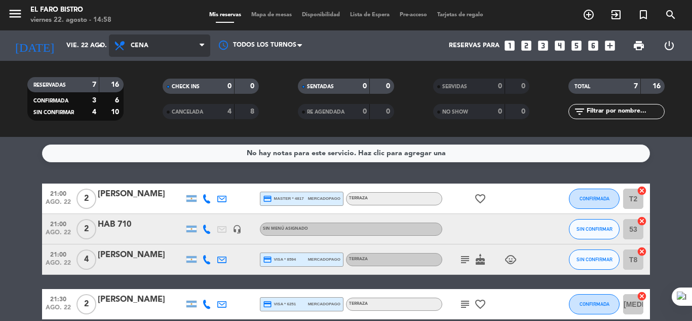
click at [202, 46] on icon at bounding box center [202, 46] width 5 height 8
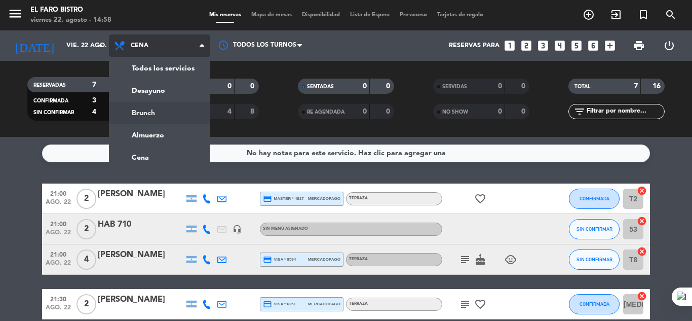
click at [160, 112] on div "menu El Faro Bistro viernes 22. agosto - 14:58 Mis reservas Mapa de mesas Dispo…" at bounding box center [346, 68] width 692 height 137
